Goal: Task Accomplishment & Management: Manage account settings

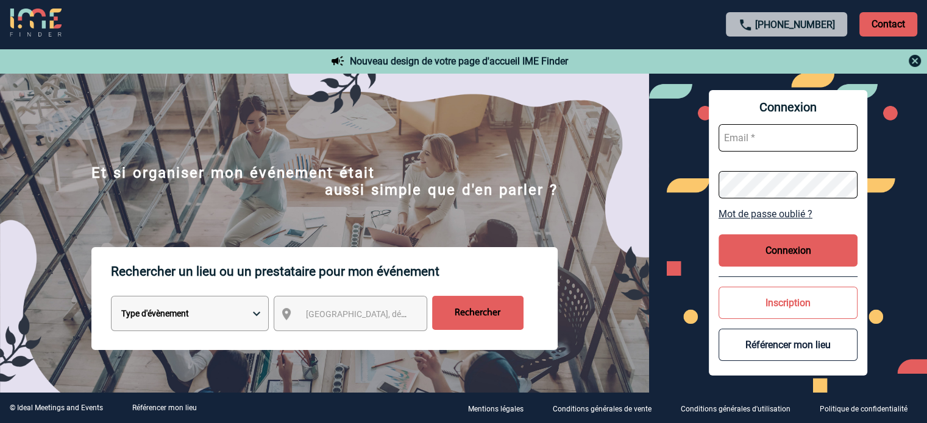
type input "[EMAIL_ADDRESS][DOMAIN_NAME]"
click at [787, 250] on button "Connexion" at bounding box center [787, 251] width 139 height 32
click at [816, 256] on button "Connexion" at bounding box center [787, 251] width 139 height 32
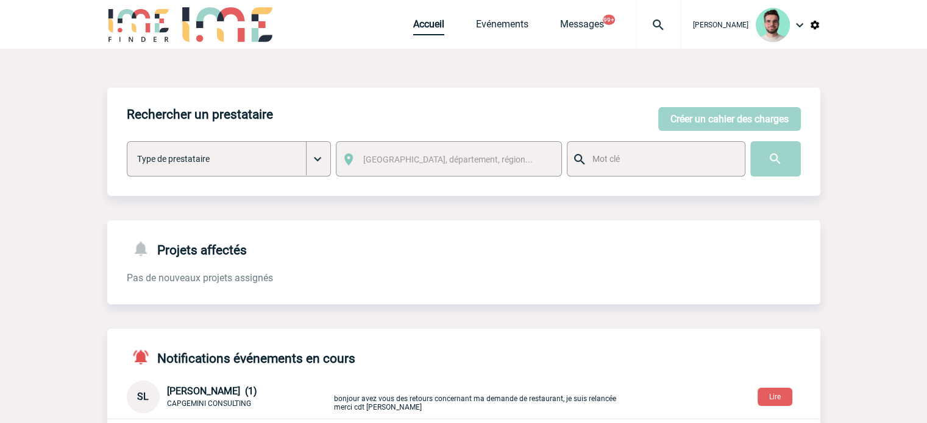
click at [429, 26] on link "Accueil" at bounding box center [428, 26] width 31 height 17
